Goal: Task Accomplishment & Management: Complete application form

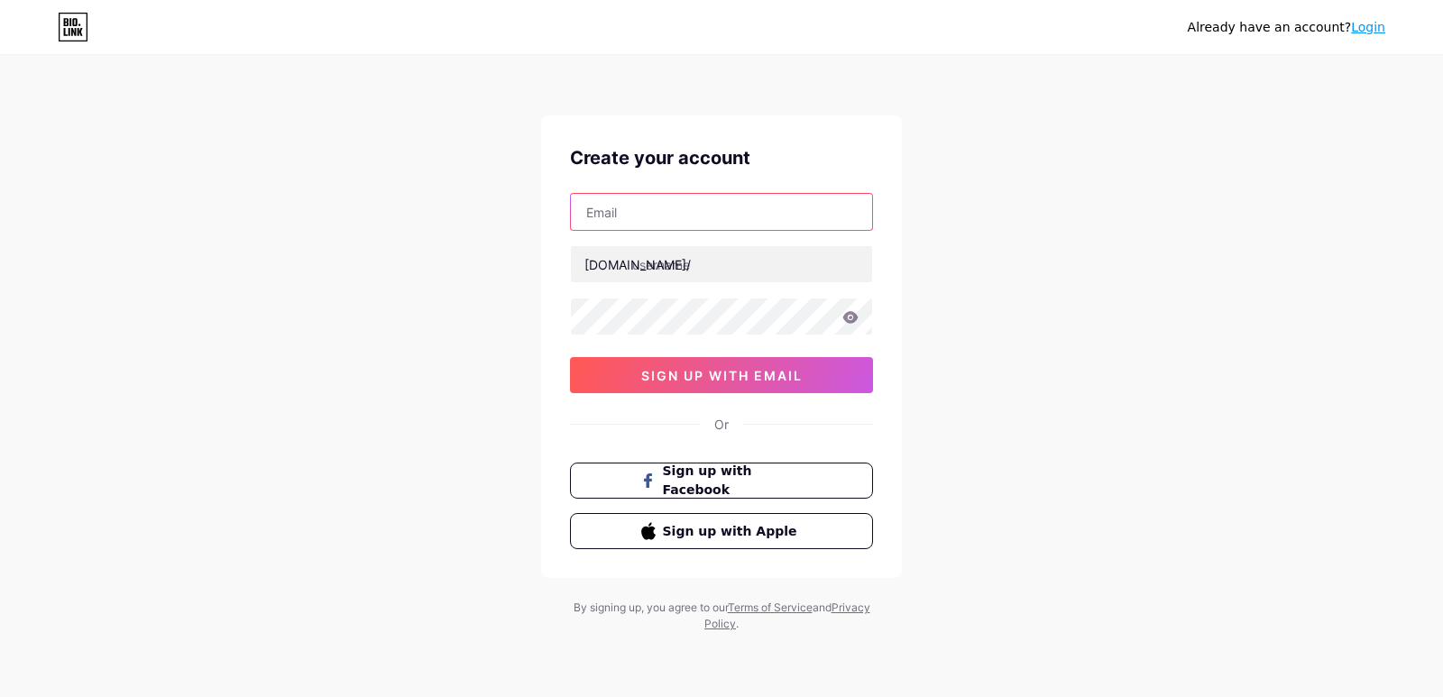
click at [815, 213] on input "text" at bounding box center [721, 212] width 301 height 36
paste input "[EMAIL_ADDRESS][DOMAIN_NAME]"
type input "[EMAIL_ADDRESS][DOMAIN_NAME]"
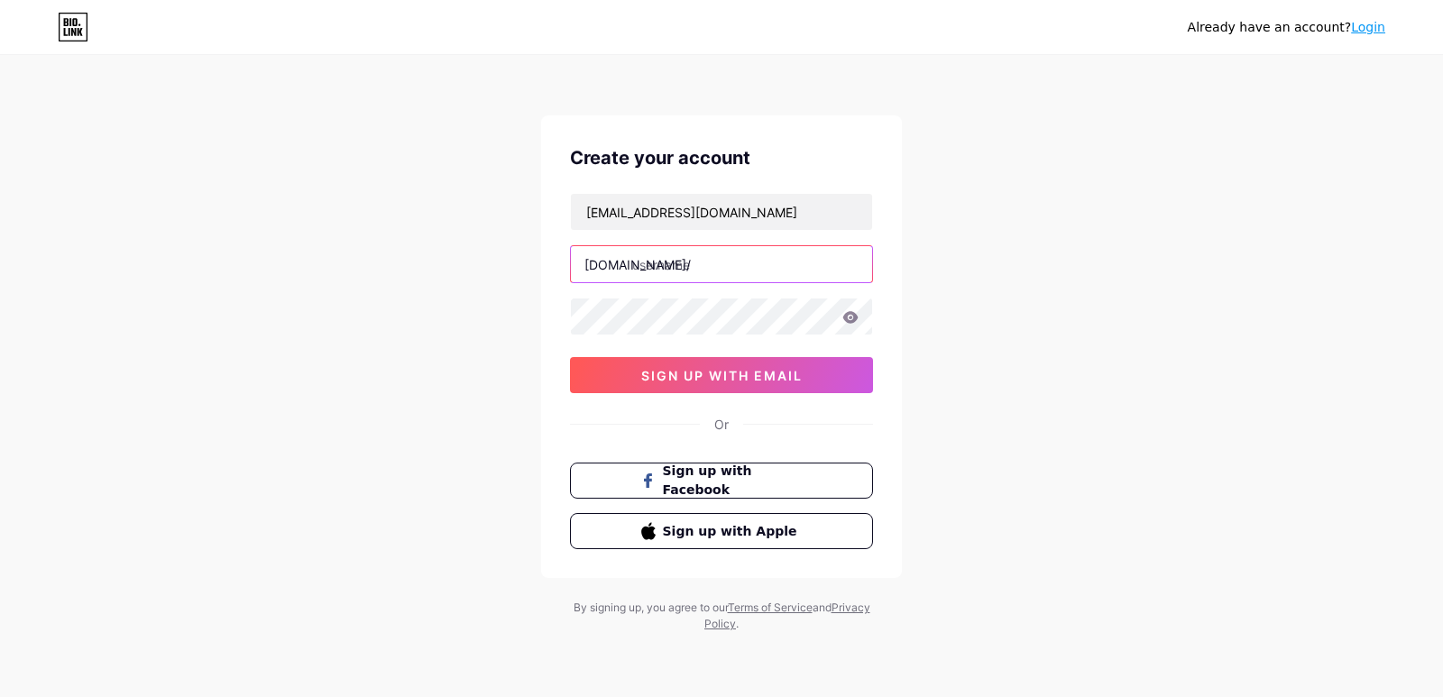
click at [689, 265] on input "text" at bounding box center [721, 264] width 301 height 36
type input "khired"
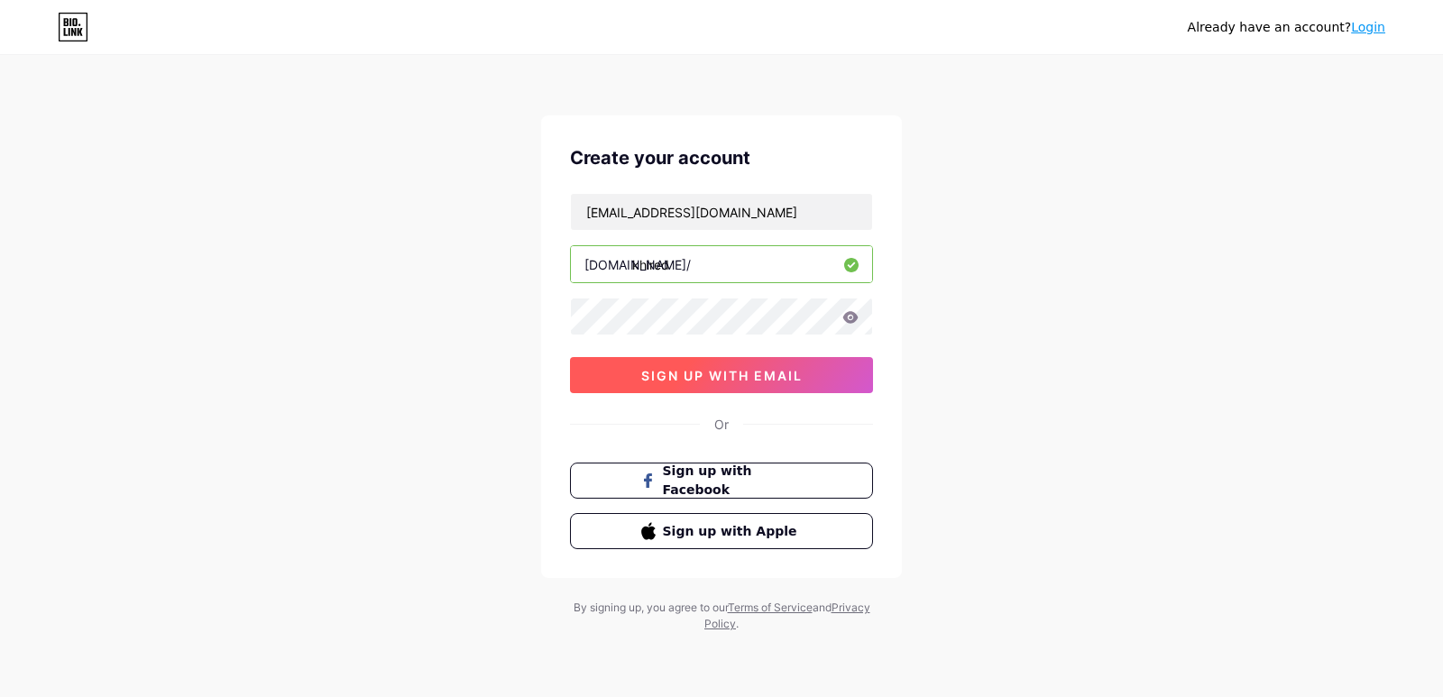
click at [748, 383] on button "sign up with email" at bounding box center [721, 375] width 303 height 36
click at [850, 318] on icon at bounding box center [850, 317] width 15 height 12
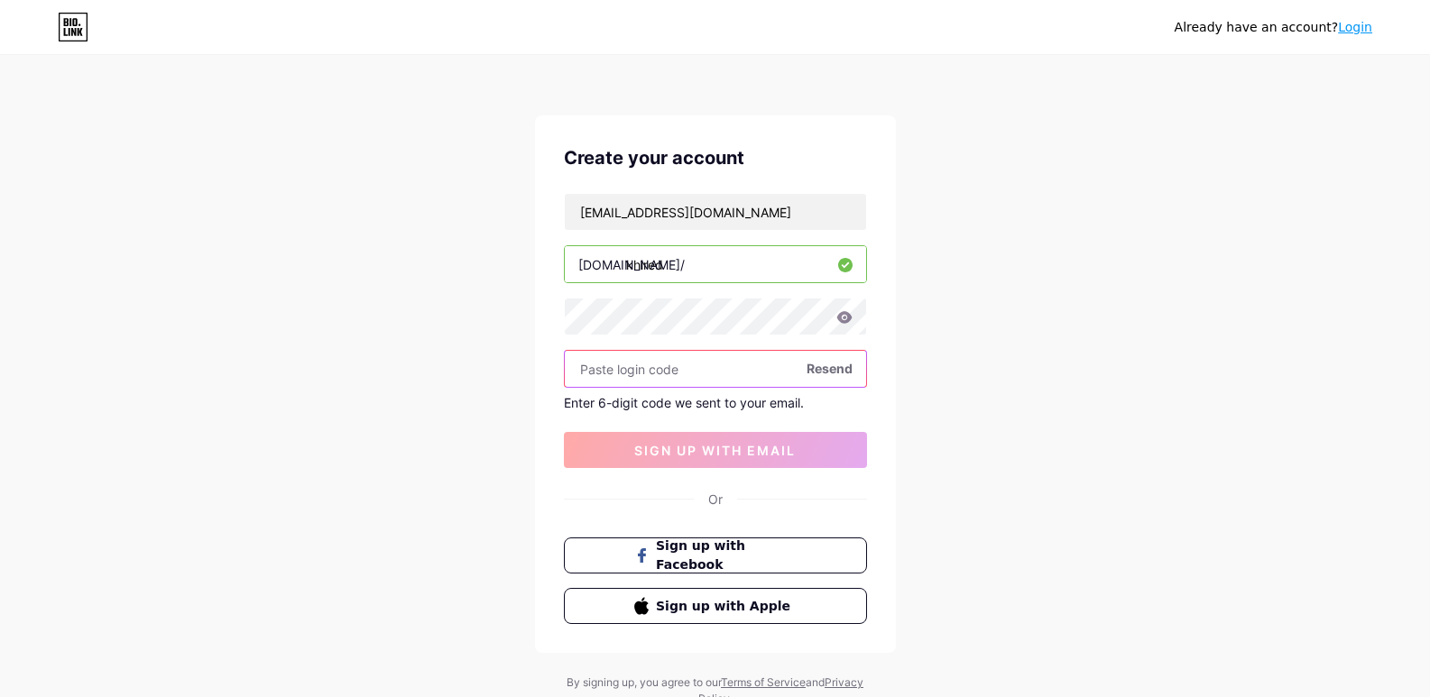
paste input "962839"
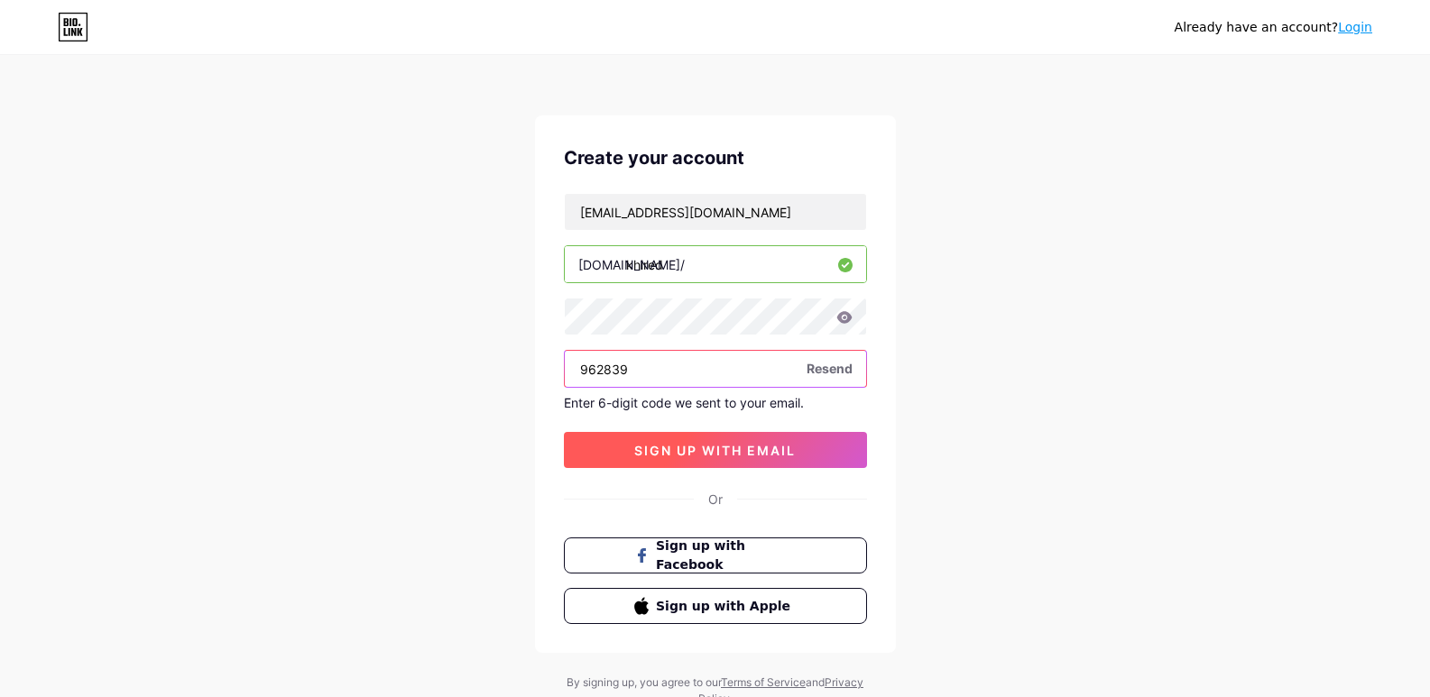
type input "962839"
click at [659, 460] on button "sign up with email" at bounding box center [715, 450] width 303 height 36
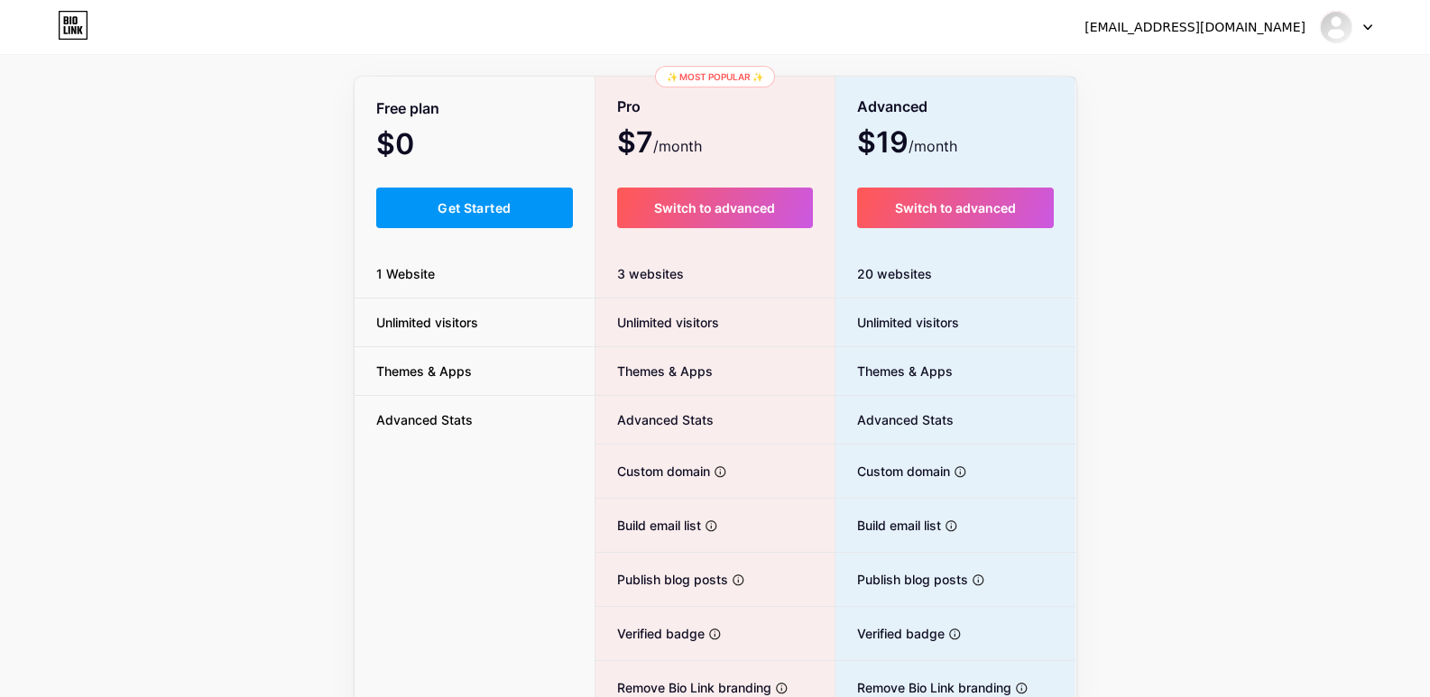
scroll to position [189, 0]
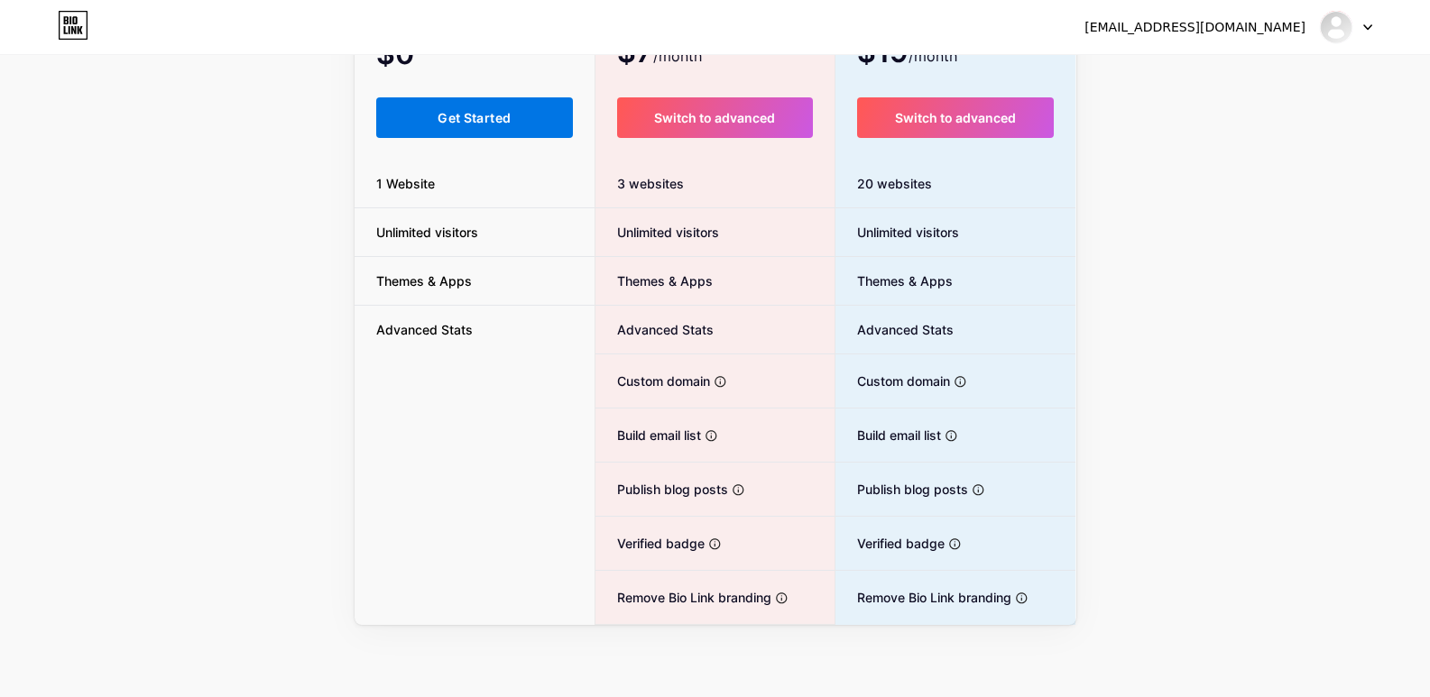
click at [520, 111] on button "Get Started" at bounding box center [475, 117] width 198 height 41
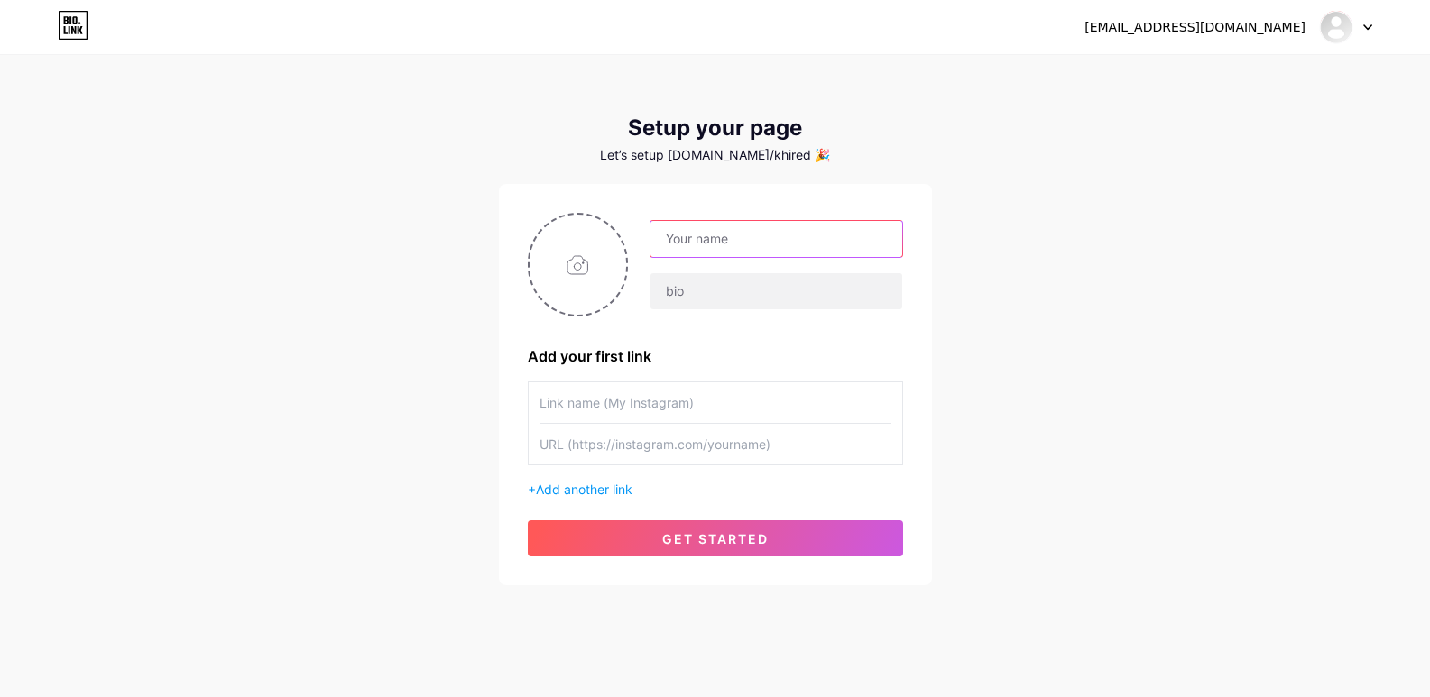
click at [680, 233] on input "text" at bounding box center [775, 239] width 251 height 36
type input "Khired Networks"
click at [703, 293] on input "text" at bounding box center [775, 291] width 251 height 36
paste input "Khired Networks is a specialized SaaS company with proven expertise in this dom…"
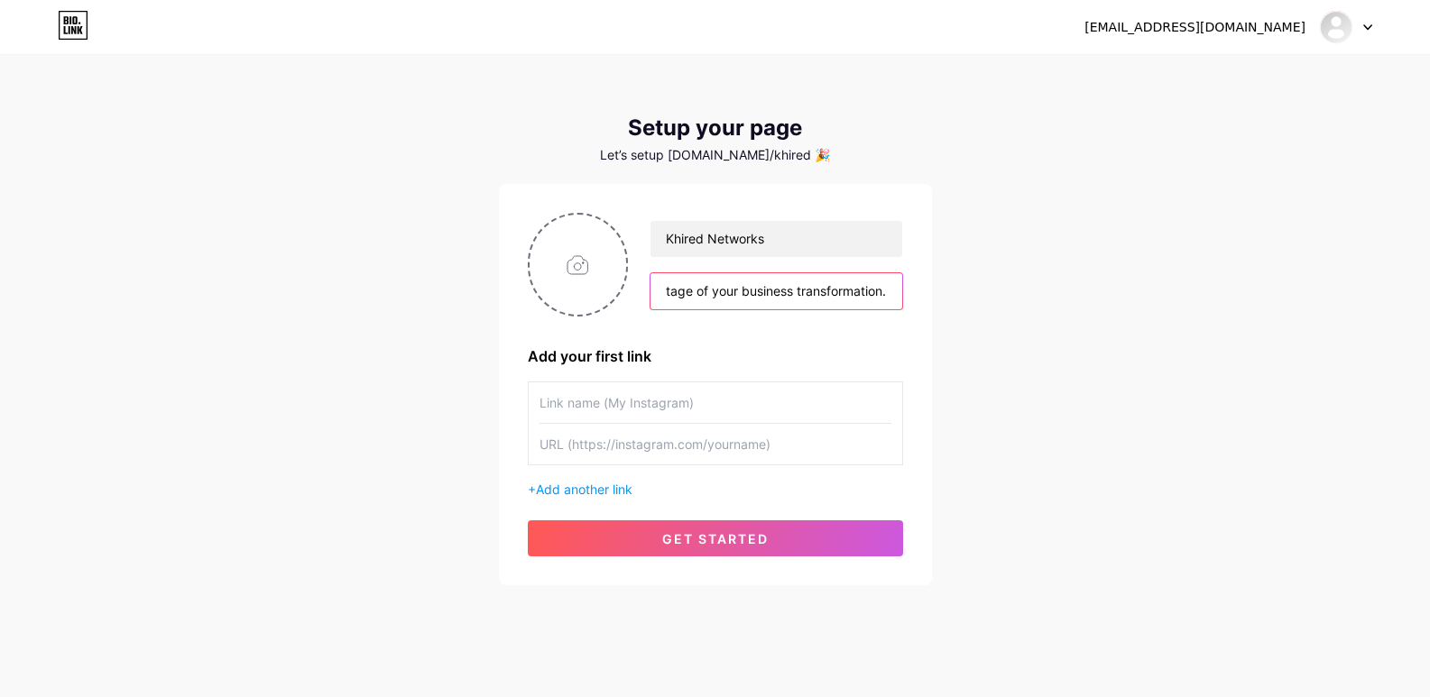
type input "Khired Networks is a specialized SaaS company with proven expertise in this dom…"
click at [655, 391] on input "text" at bounding box center [715, 402] width 352 height 41
paste input "[URL][DOMAIN_NAME]"
type input "[URL][DOMAIN_NAME]"
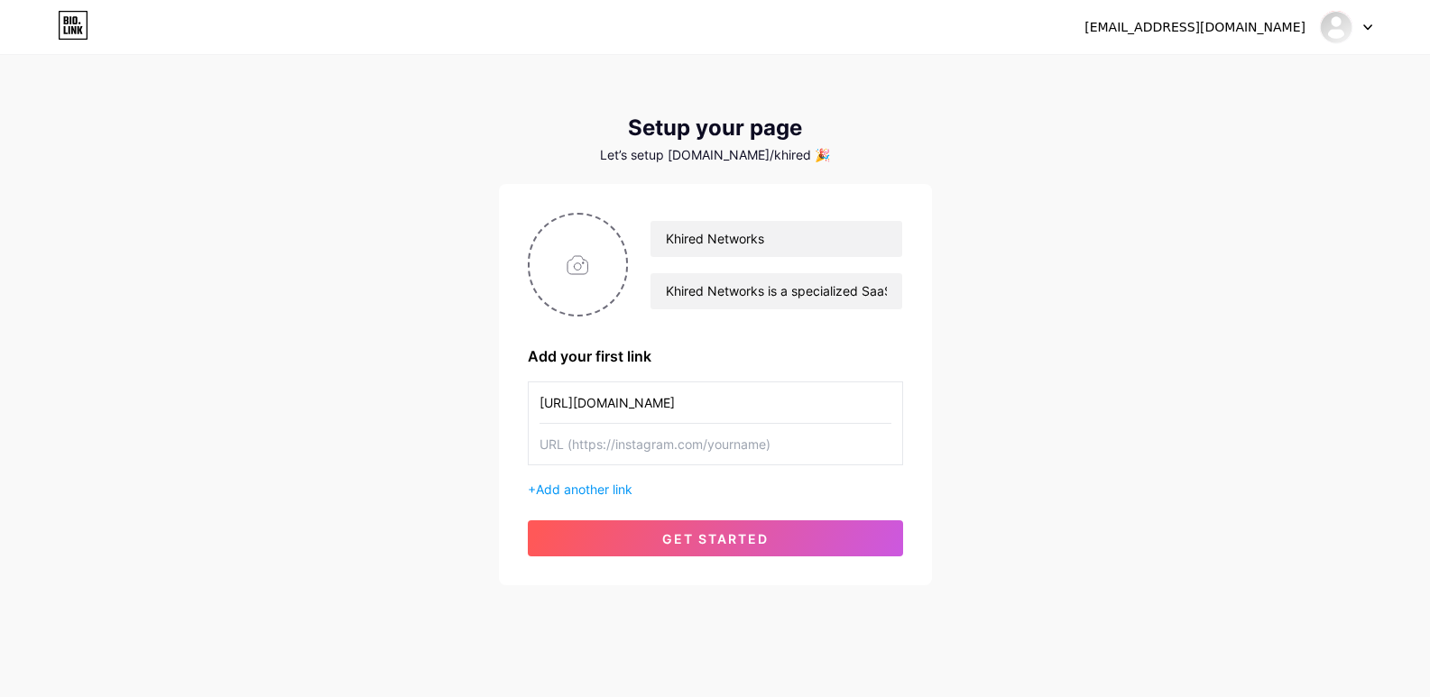
click at [621, 439] on input "text" at bounding box center [715, 444] width 352 height 41
drag, startPoint x: 656, startPoint y: 398, endPoint x: 501, endPoint y: 399, distance: 154.2
click at [501, 399] on div "Khired Networks Khired Networks is a specialized SaaS company with proven exper…" at bounding box center [715, 384] width 433 height 401
click at [610, 493] on span "Add another link" at bounding box center [584, 489] width 97 height 15
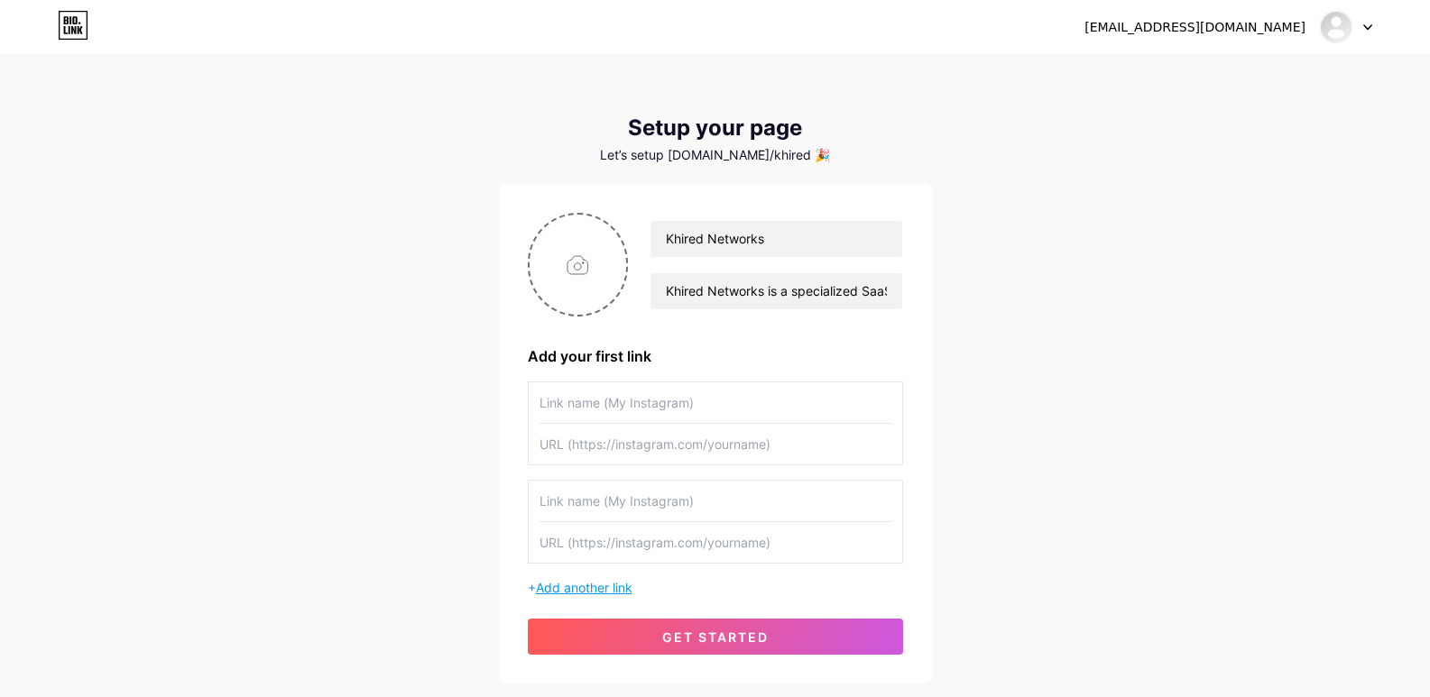
click at [615, 580] on span "Add another link" at bounding box center [584, 587] width 97 height 15
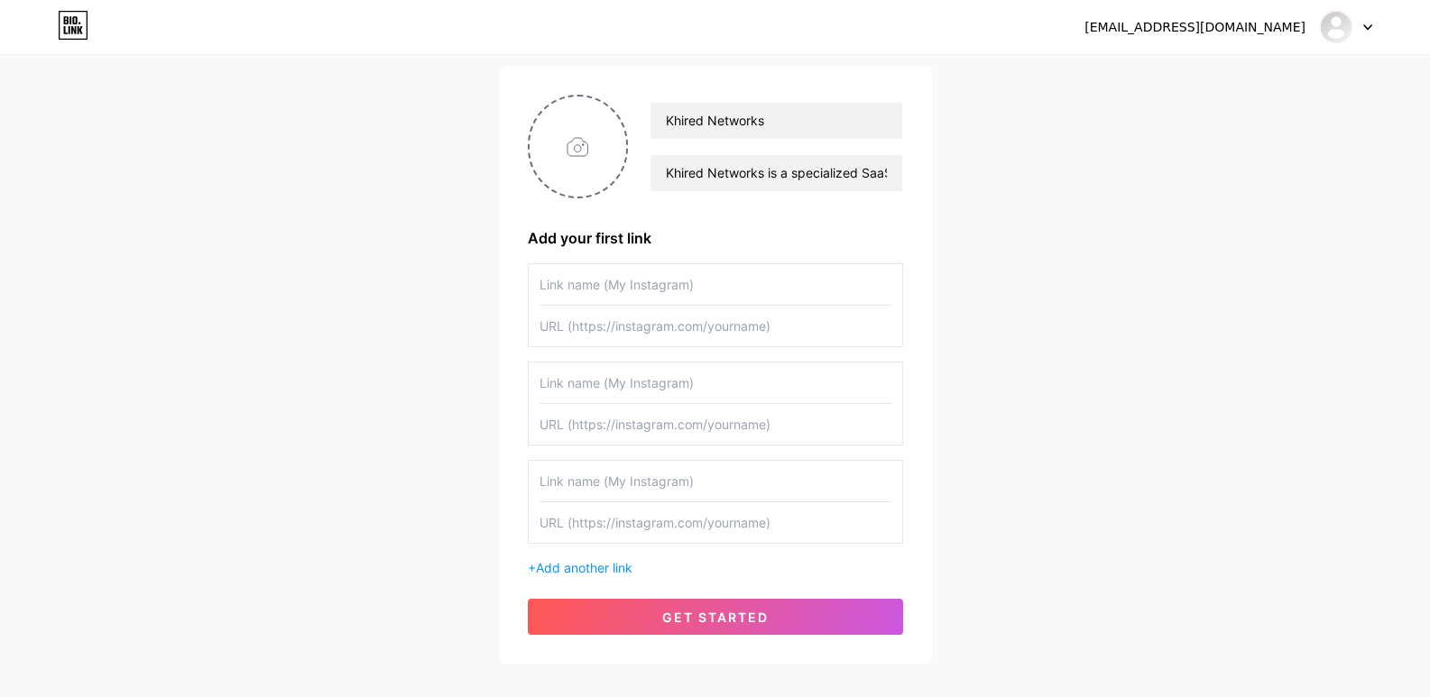
scroll to position [169, 0]
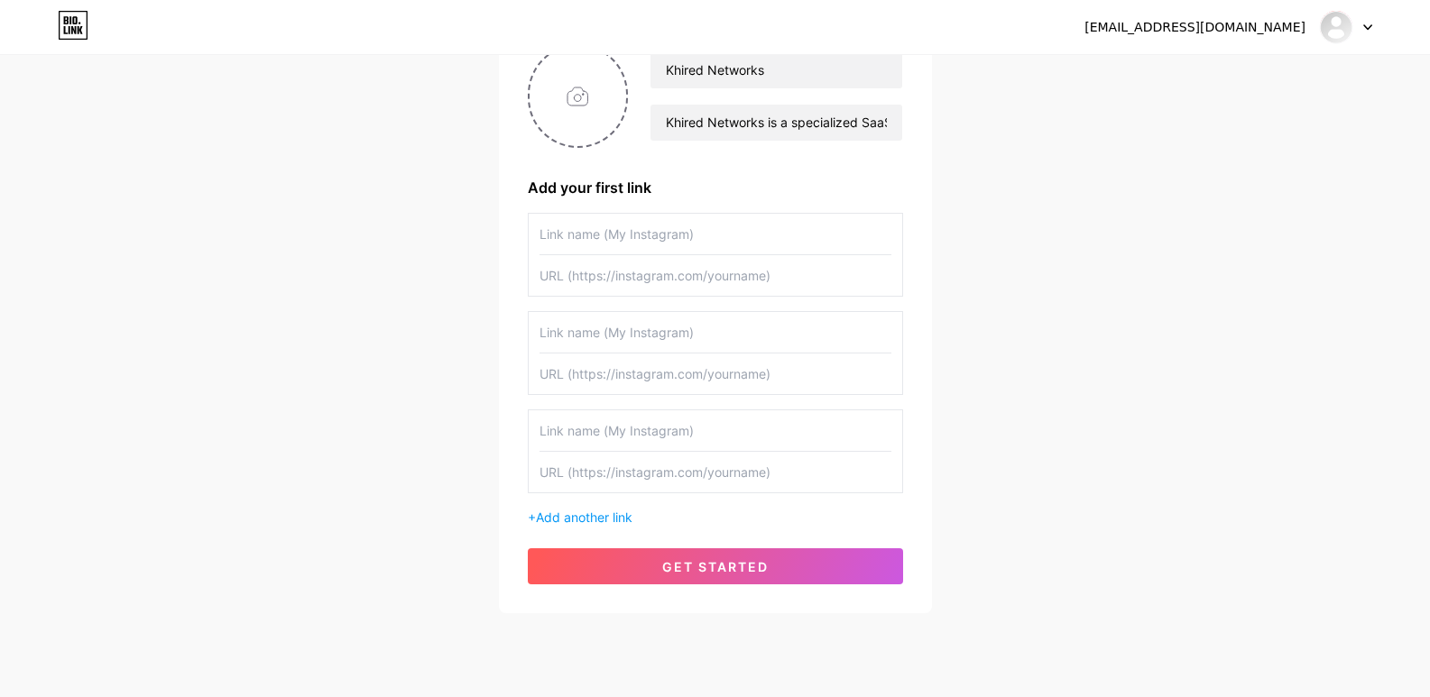
click at [650, 232] on input "text" at bounding box center [715, 234] width 352 height 41
paste input "linkedin"
click at [644, 283] on input "text" at bounding box center [715, 275] width 352 height 41
click at [566, 239] on input "linkedin" at bounding box center [715, 234] width 352 height 41
click at [542, 234] on input "linkedin" at bounding box center [715, 234] width 352 height 41
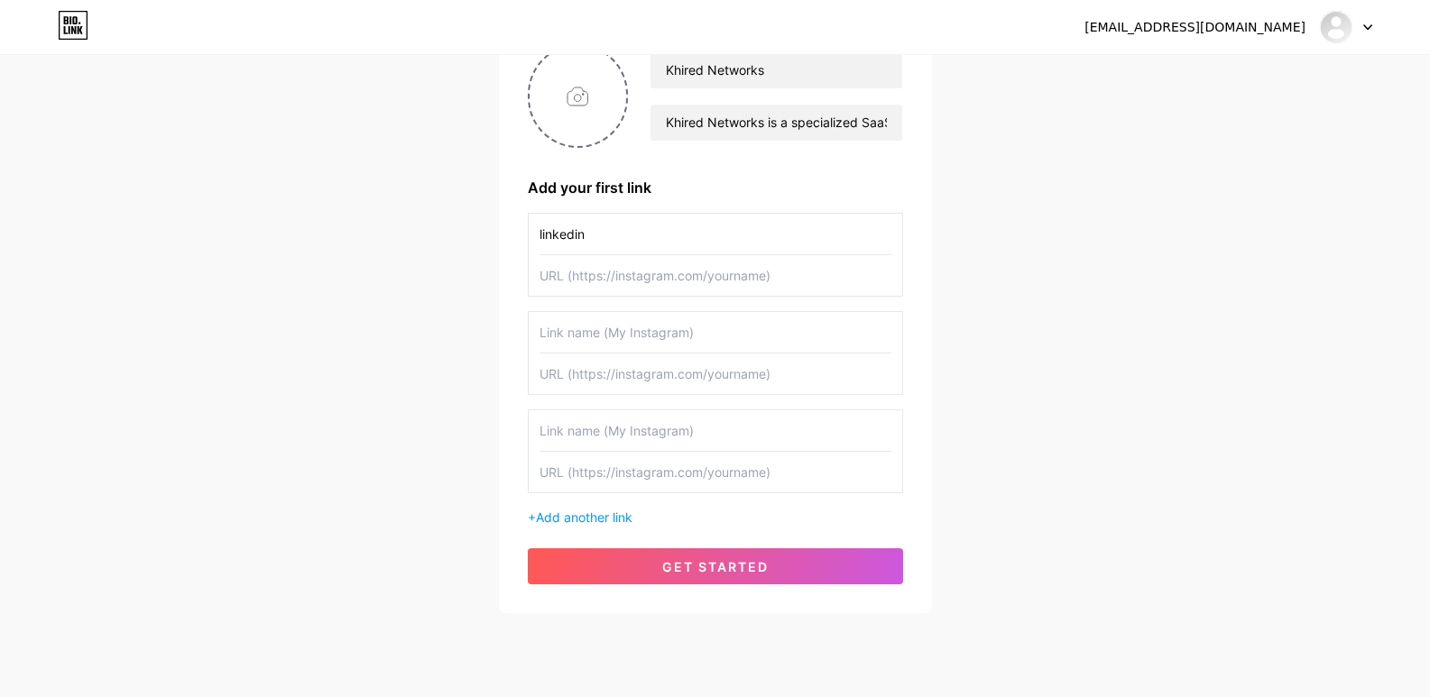
click at [578, 246] on input "linkedin" at bounding box center [715, 234] width 352 height 41
type input "linkedIn"
click at [581, 277] on input "text" at bounding box center [715, 275] width 352 height 41
paste input "[URL][DOMAIN_NAME]"
type input "[URL][DOMAIN_NAME]"
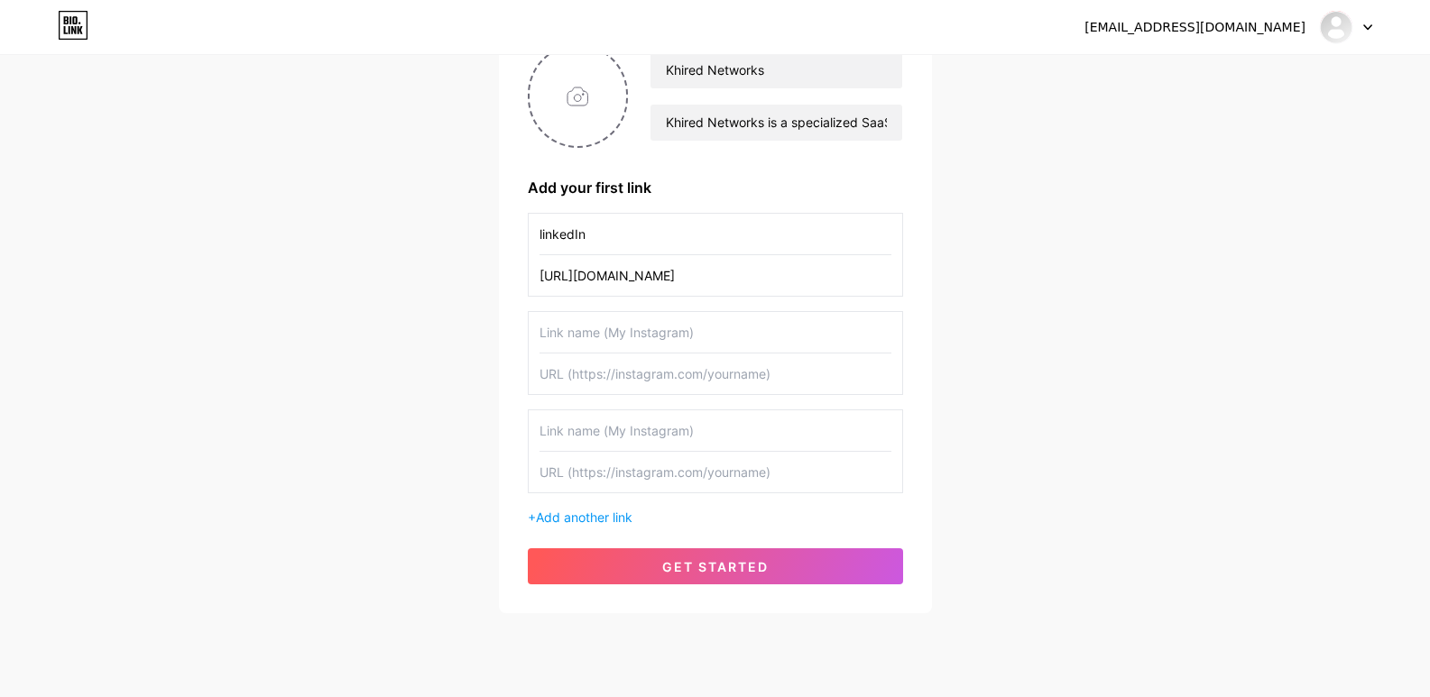
click at [644, 321] on input "text" at bounding box center [715, 332] width 352 height 41
paste input "youtube"
click at [547, 327] on input "youtube" at bounding box center [715, 332] width 352 height 41
type input "Youtube"
click at [568, 364] on input "text" at bounding box center [715, 374] width 352 height 41
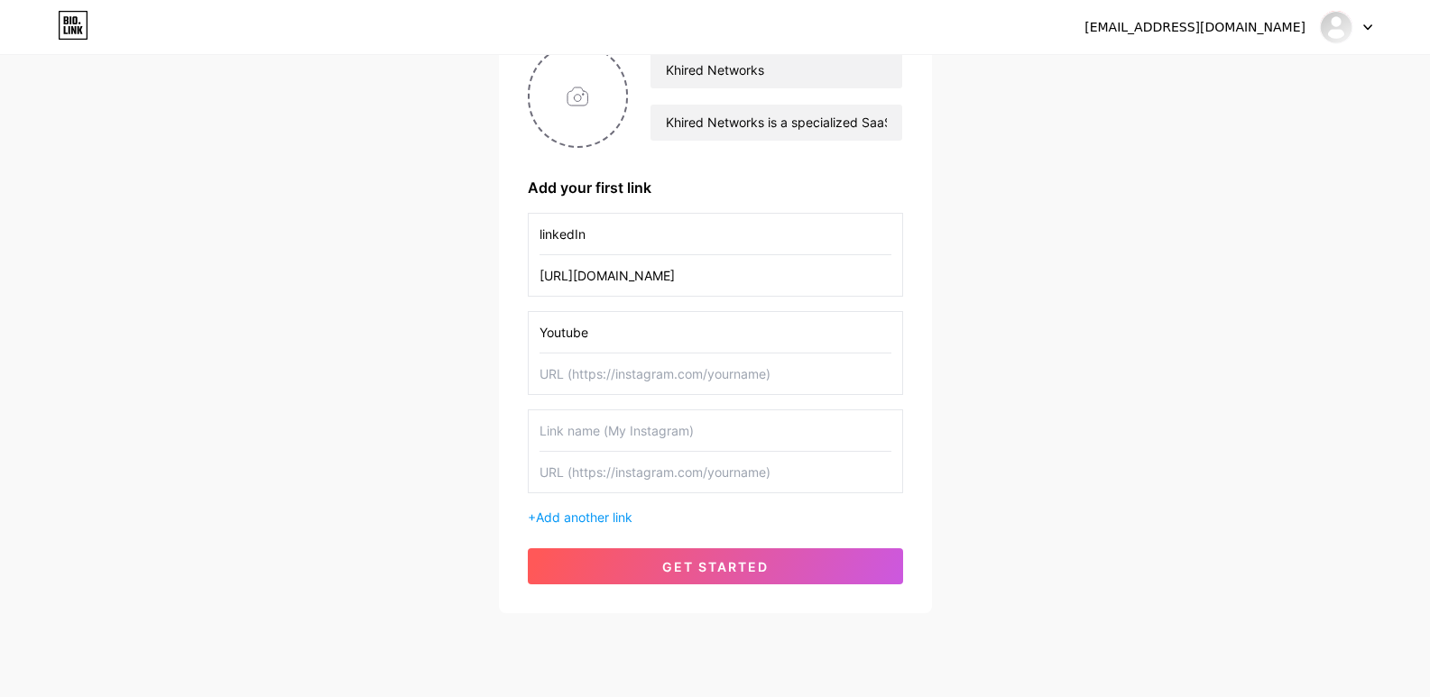
paste input "[URL][DOMAIN_NAME]"
type input "[URL][DOMAIN_NAME]"
click at [642, 437] on input "text" at bounding box center [715, 430] width 352 height 41
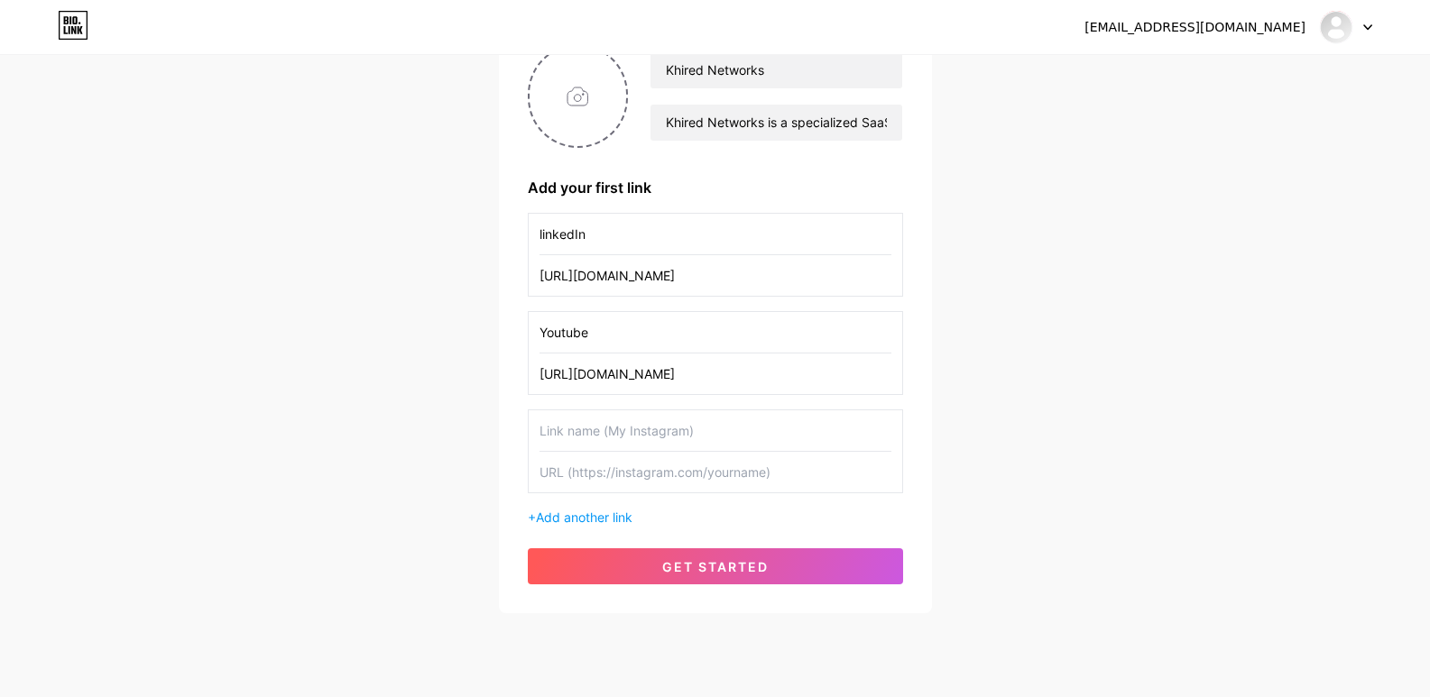
paste input "twitter"
click at [543, 431] on input "twitter" at bounding box center [715, 430] width 352 height 41
type input "Twitter"
click at [577, 475] on input "text" at bounding box center [715, 472] width 352 height 41
paste input "[URL][DOMAIN_NAME]"
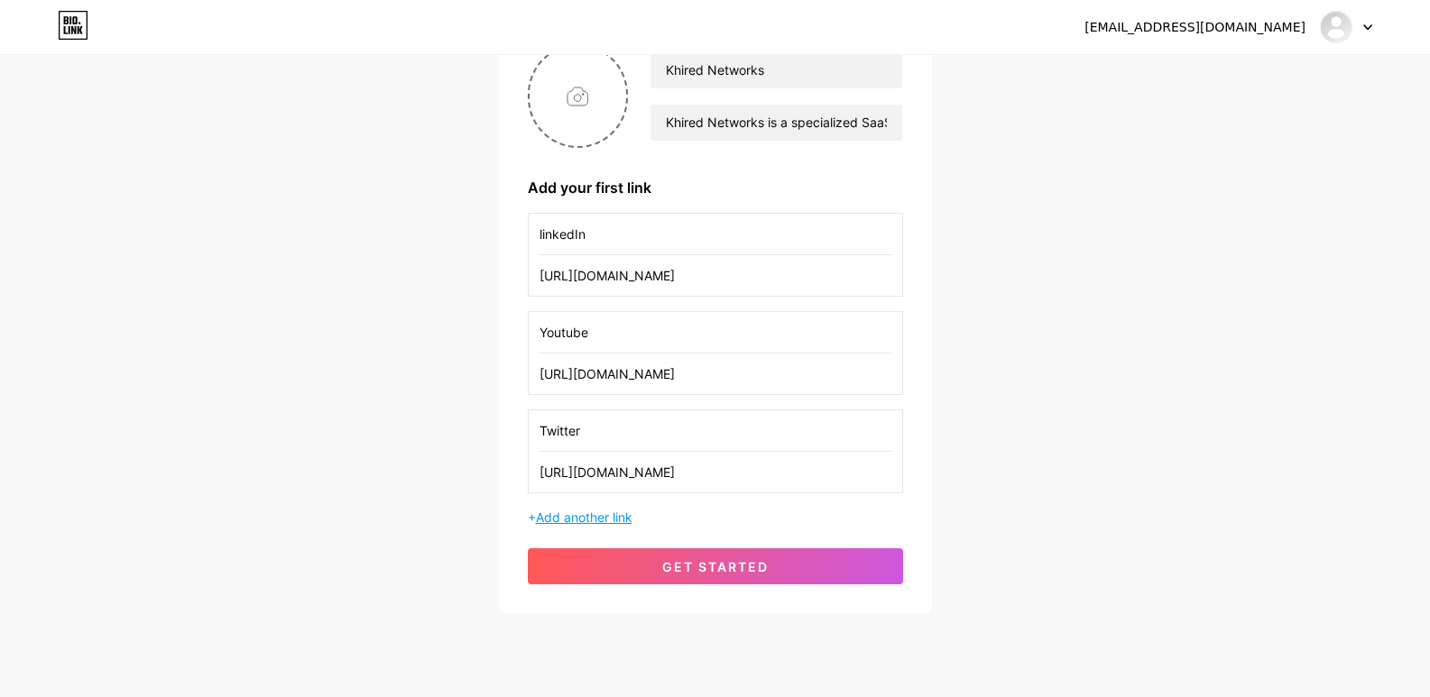
type input "[URL][DOMAIN_NAME]"
click at [615, 512] on span "Add another link" at bounding box center [584, 517] width 97 height 15
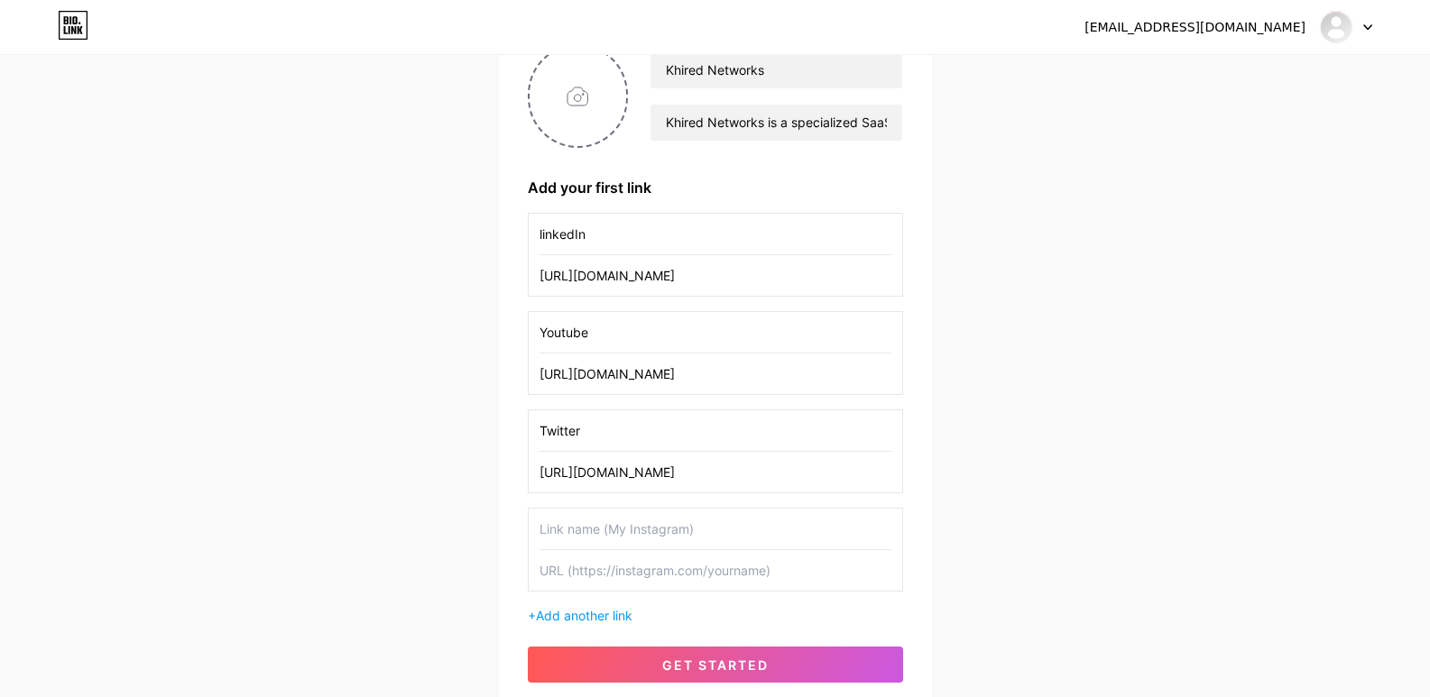
click at [644, 531] on input "text" at bounding box center [715, 529] width 352 height 41
paste input "instagram"
click at [547, 530] on input "instagram" at bounding box center [715, 529] width 352 height 41
type input "Instagram"
click at [586, 587] on input "text" at bounding box center [715, 570] width 352 height 41
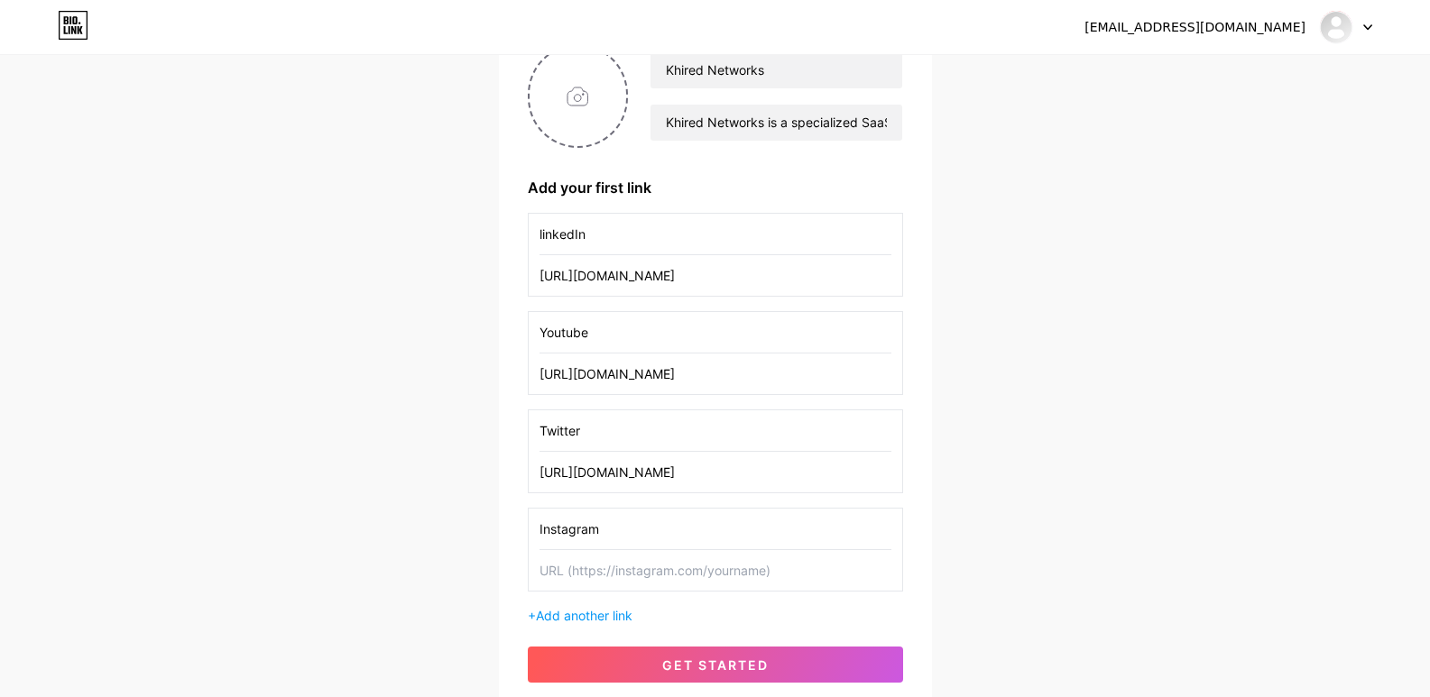
paste input "[URL][DOMAIN_NAME]"
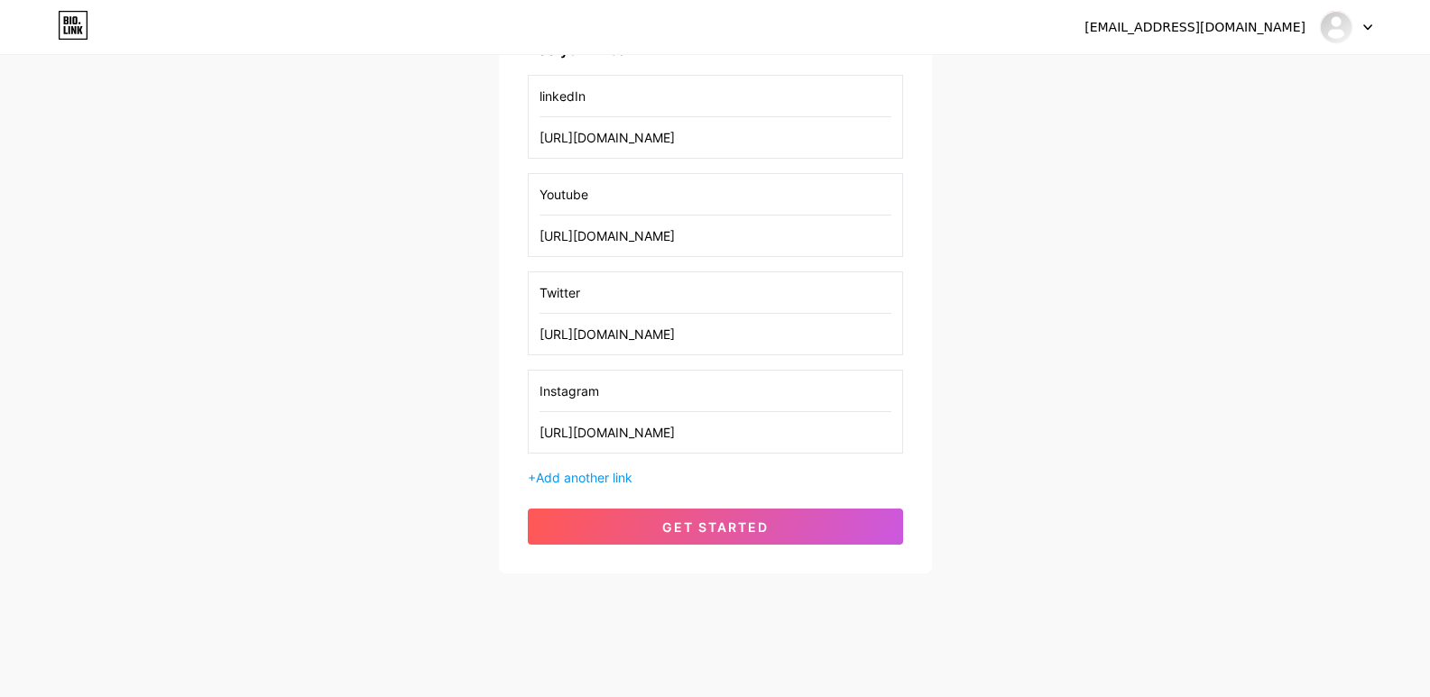
scroll to position [313, 0]
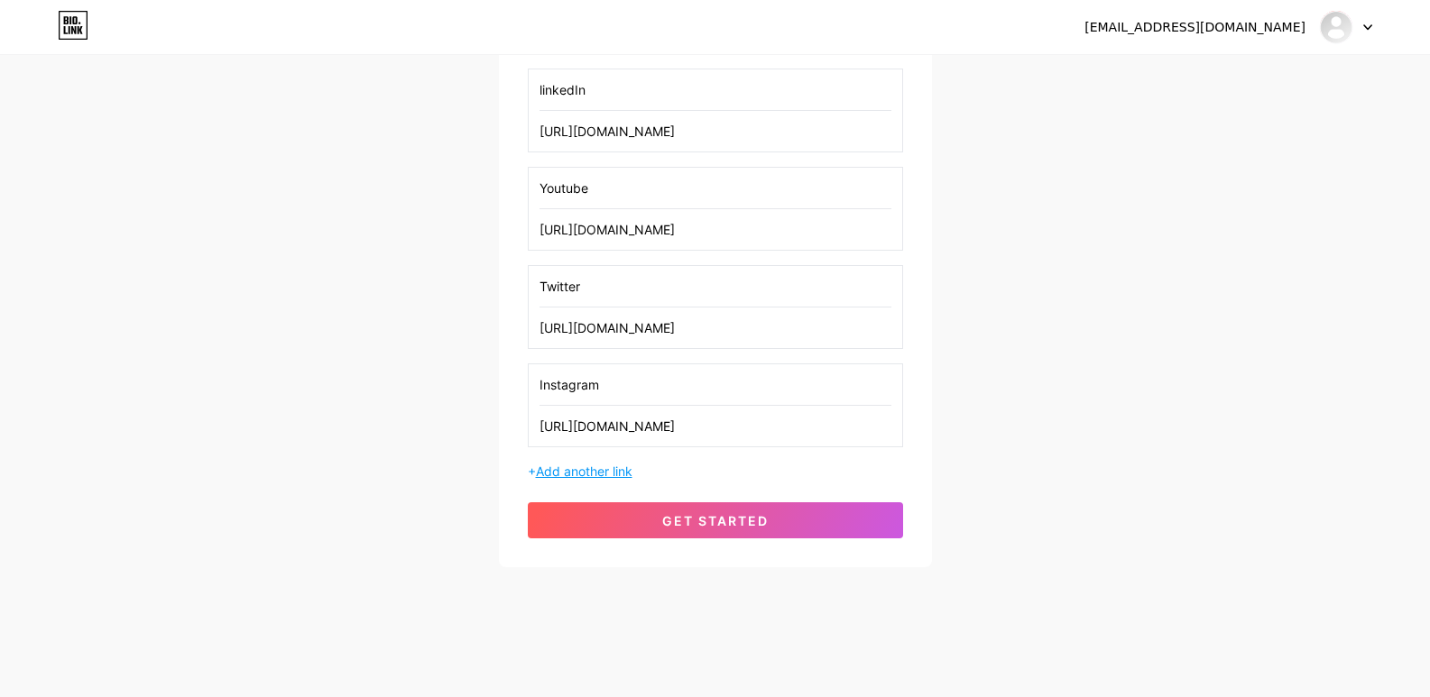
type input "[URL][DOMAIN_NAME]"
click at [588, 472] on span "Add another link" at bounding box center [584, 471] width 97 height 15
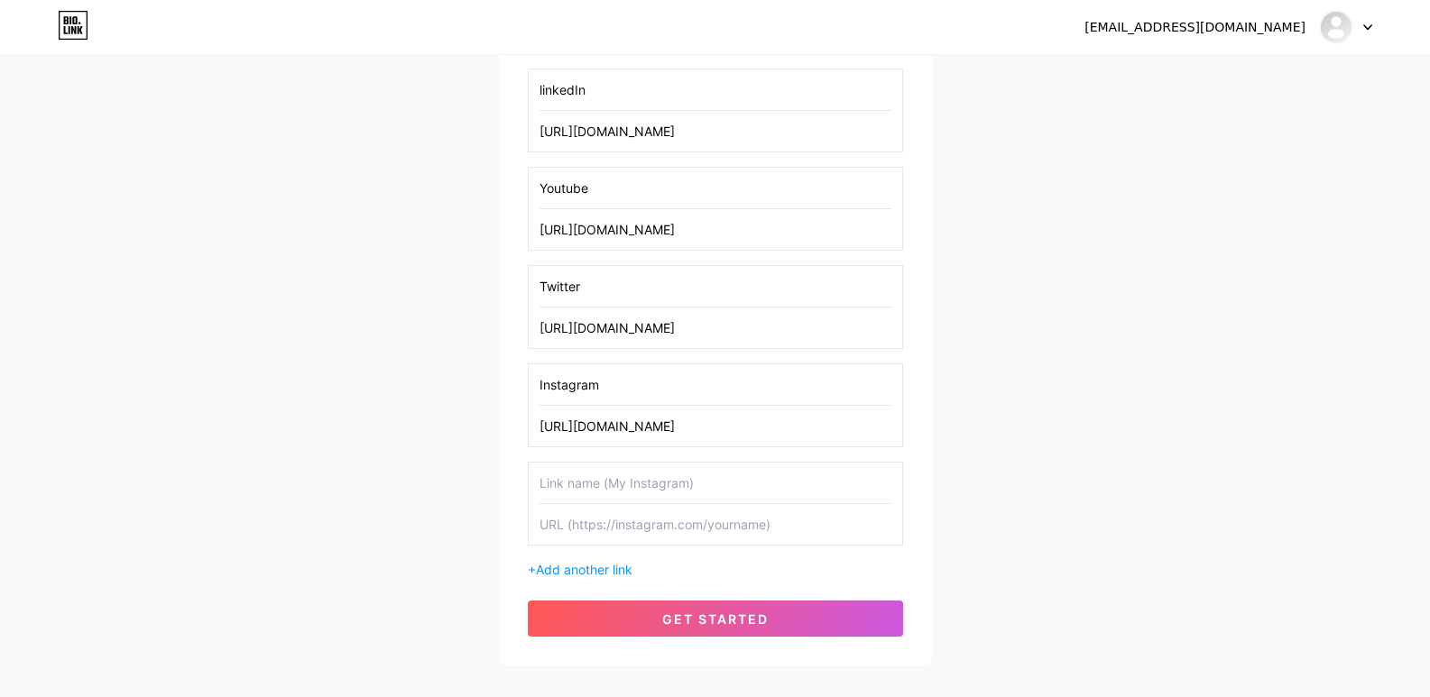
click at [590, 479] on input "text" at bounding box center [715, 483] width 352 height 41
paste input "facebook"
click at [546, 481] on input "facebook" at bounding box center [715, 483] width 352 height 41
type input "Facebook"
click at [564, 527] on input "text" at bounding box center [715, 524] width 352 height 41
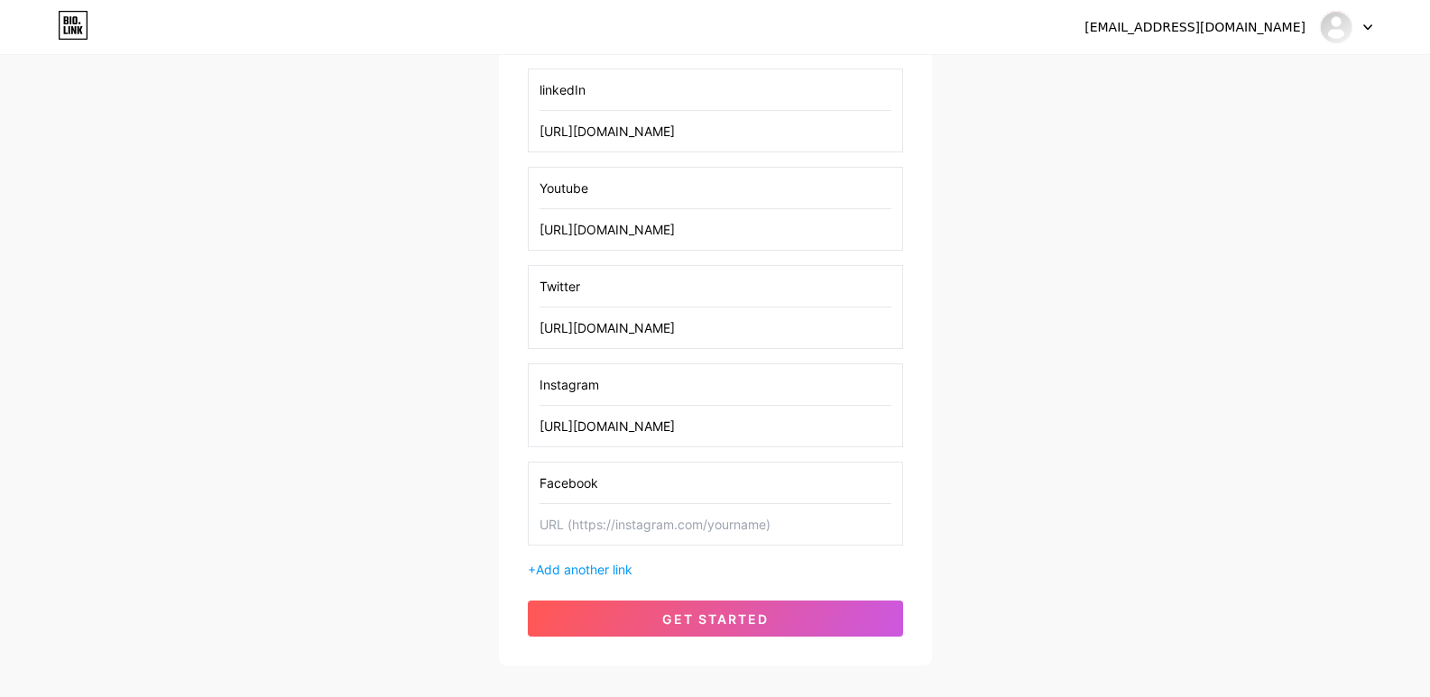
paste input "[URL][DOMAIN_NAME]"
type input "[URL][DOMAIN_NAME]"
click at [596, 563] on span "Add another link" at bounding box center [584, 569] width 97 height 15
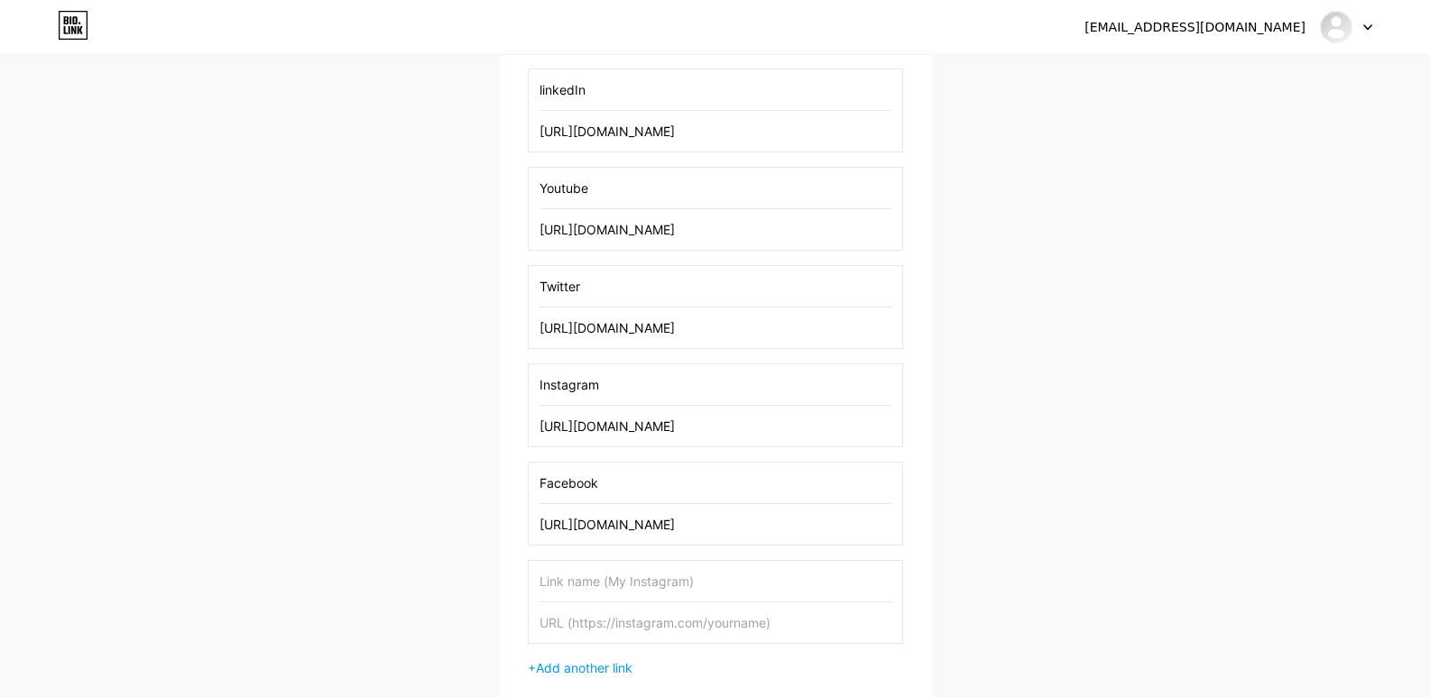
click at [609, 572] on input "text" at bounding box center [715, 581] width 352 height 41
paste input "pinterest"
type input "pinterest"
click at [637, 607] on input "text" at bounding box center [715, 623] width 352 height 41
paste input "[URL][DOMAIN_NAME]"
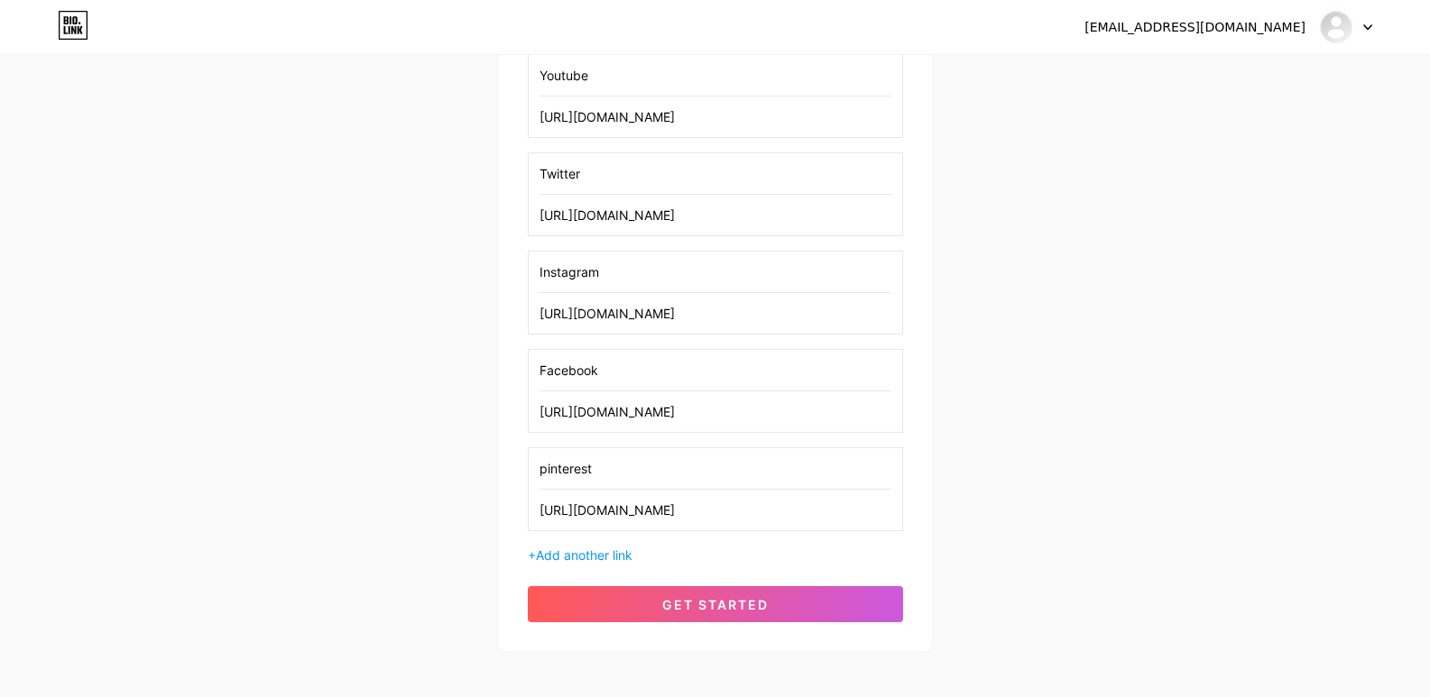
scroll to position [510, 0]
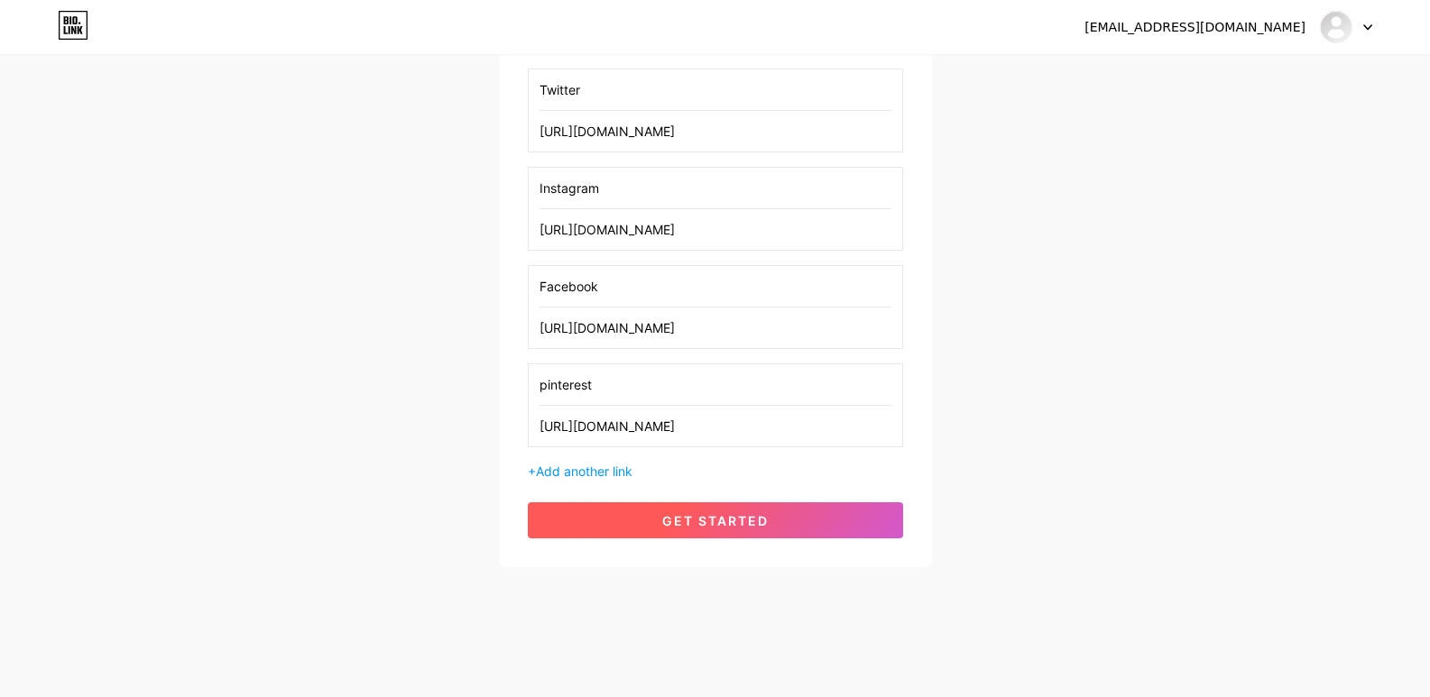
type input "[URL][DOMAIN_NAME]"
click at [665, 511] on button "get started" at bounding box center [715, 520] width 375 height 36
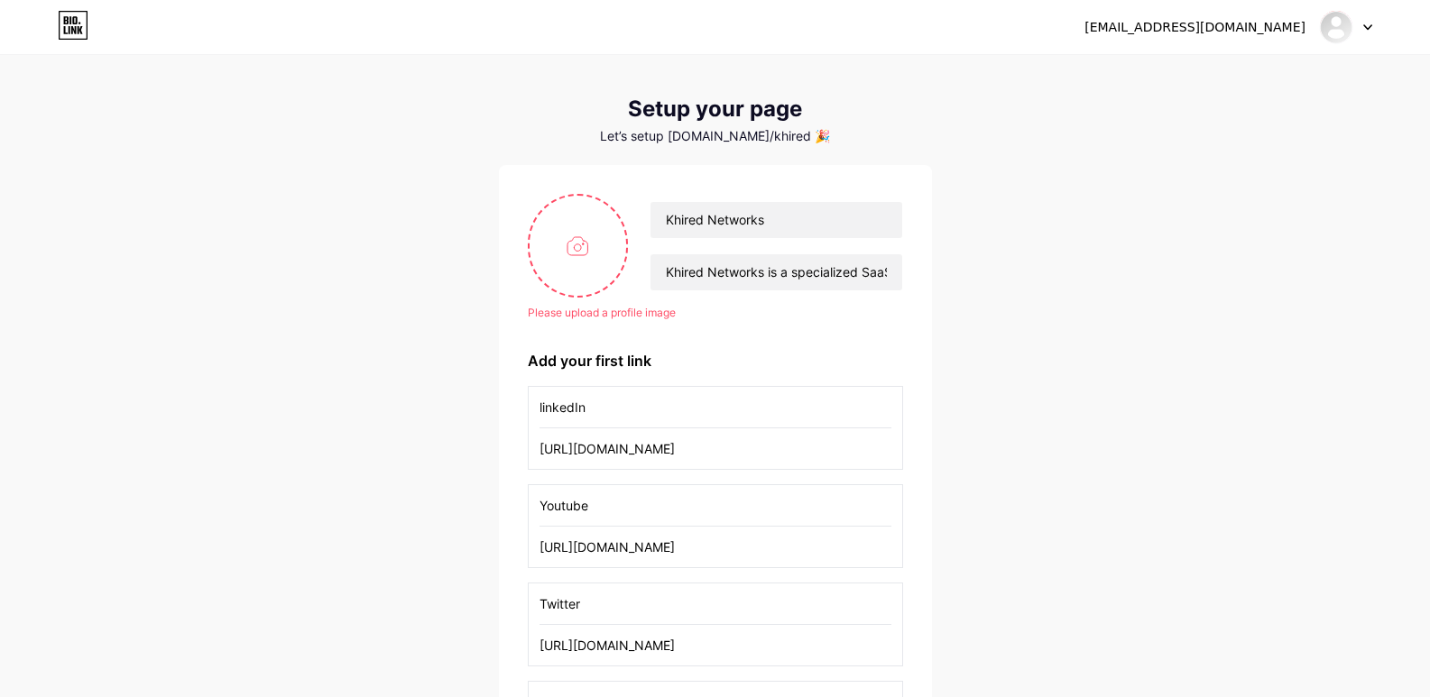
scroll to position [66, 0]
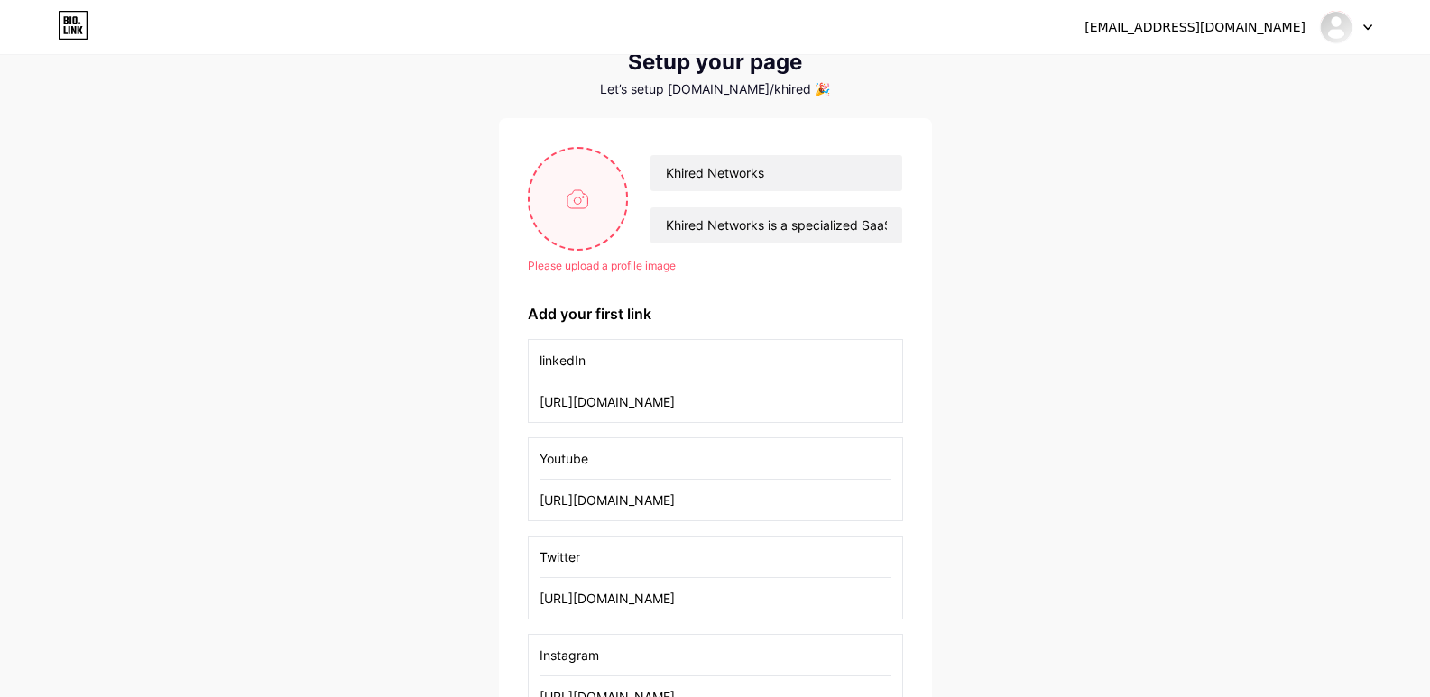
click at [583, 179] on input "file" at bounding box center [577, 199] width 97 height 100
type input "C:\fakepath\Capture.PNG"
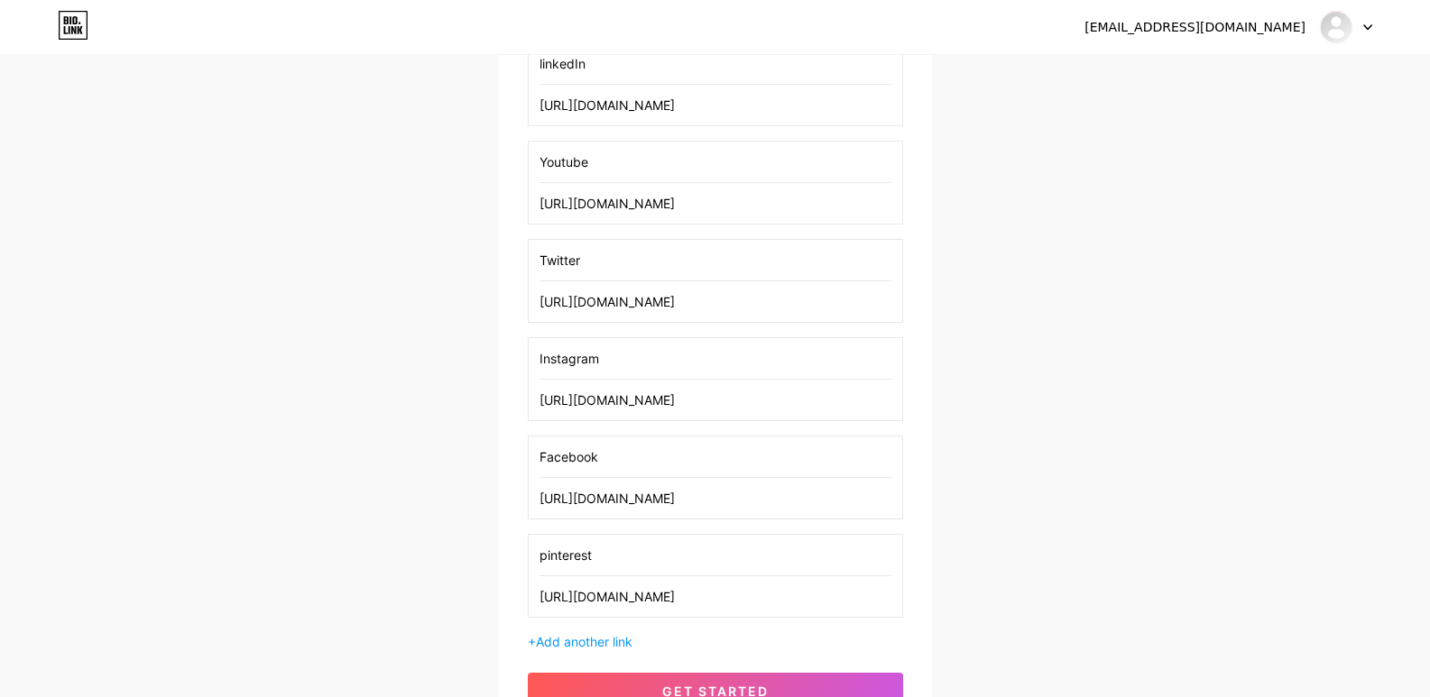
scroll to position [510, 0]
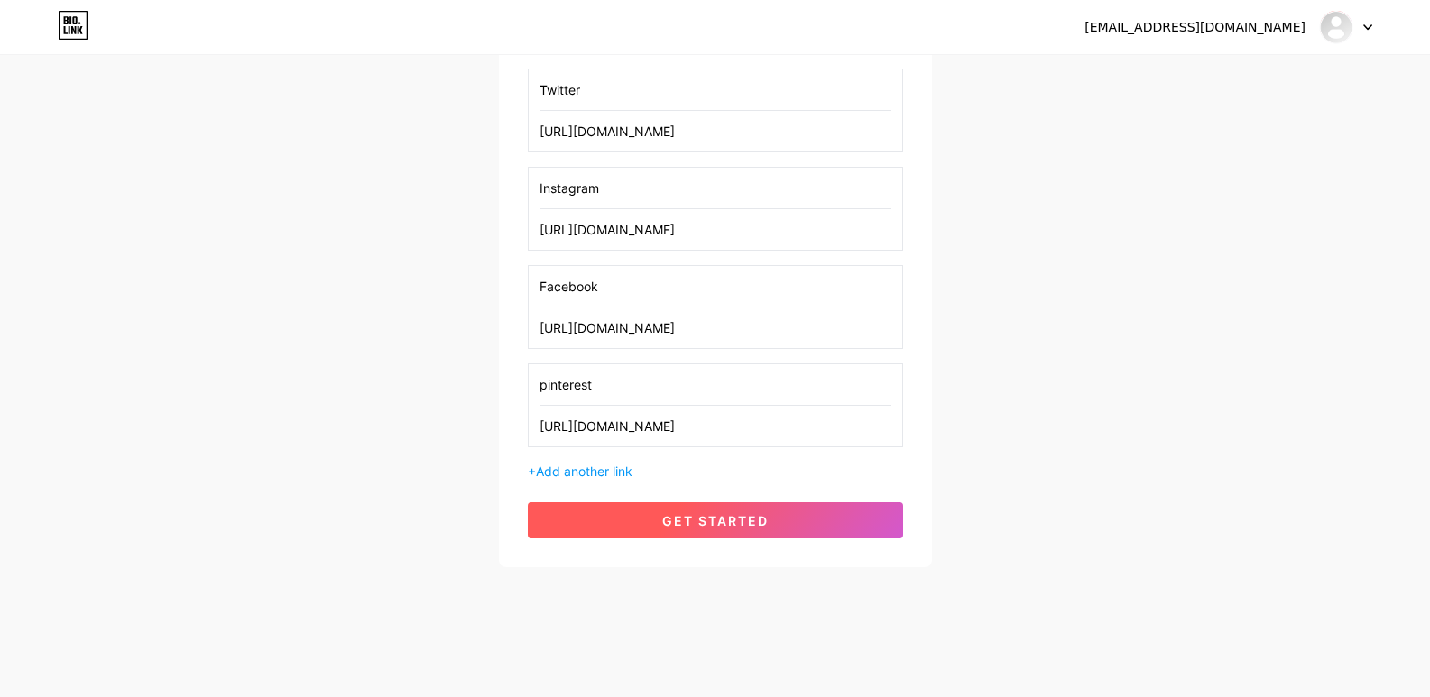
click at [653, 507] on button "get started" at bounding box center [715, 520] width 375 height 36
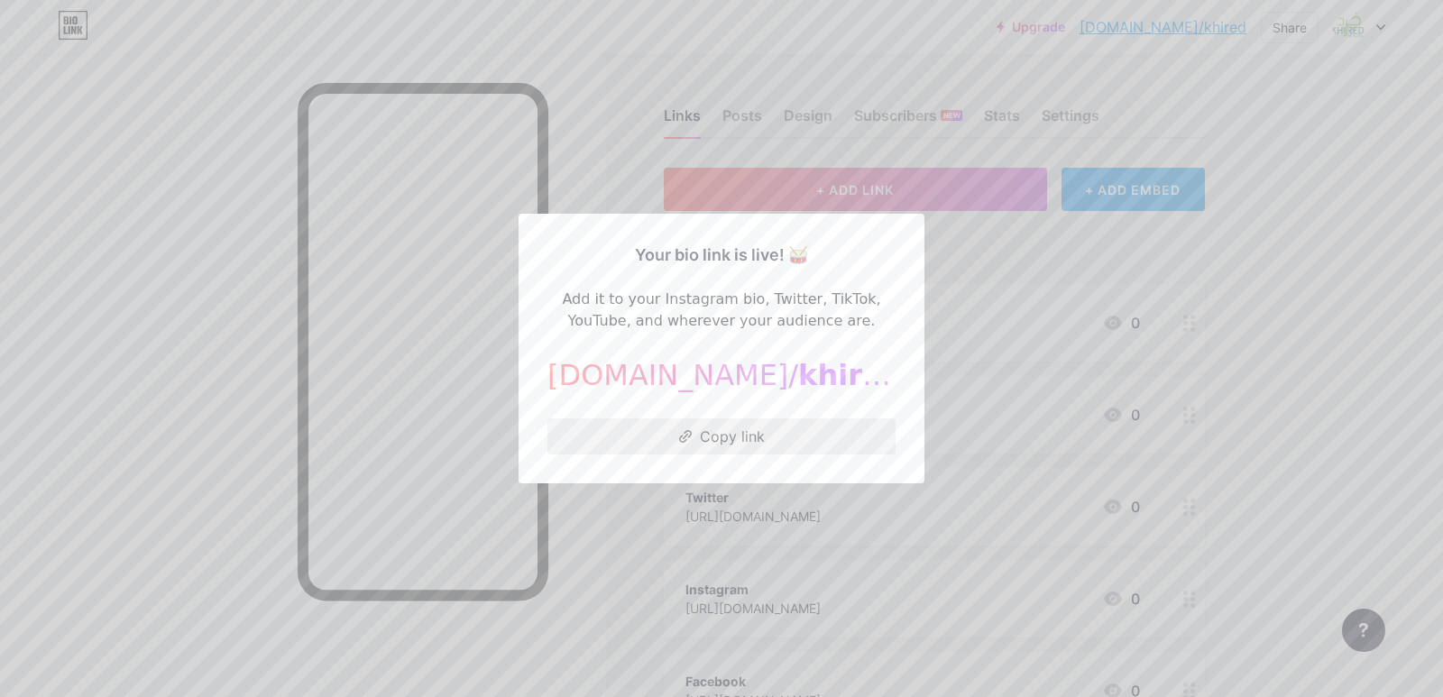
click at [719, 437] on button "Copy link" at bounding box center [721, 437] width 348 height 36
click at [1283, 267] on div at bounding box center [721, 348] width 1443 height 697
